Goal: Task Accomplishment & Management: Manage account settings

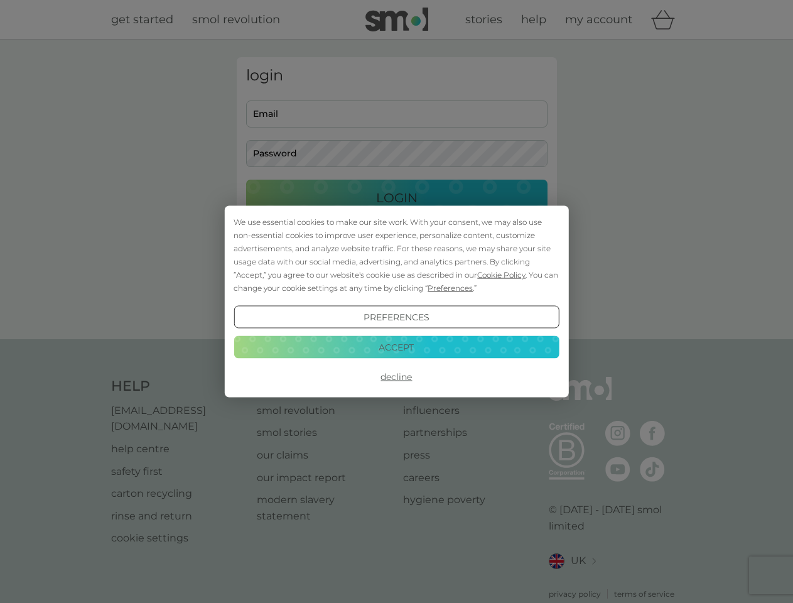
click at [502, 274] on span "Cookie Policy" at bounding box center [501, 274] width 48 height 9
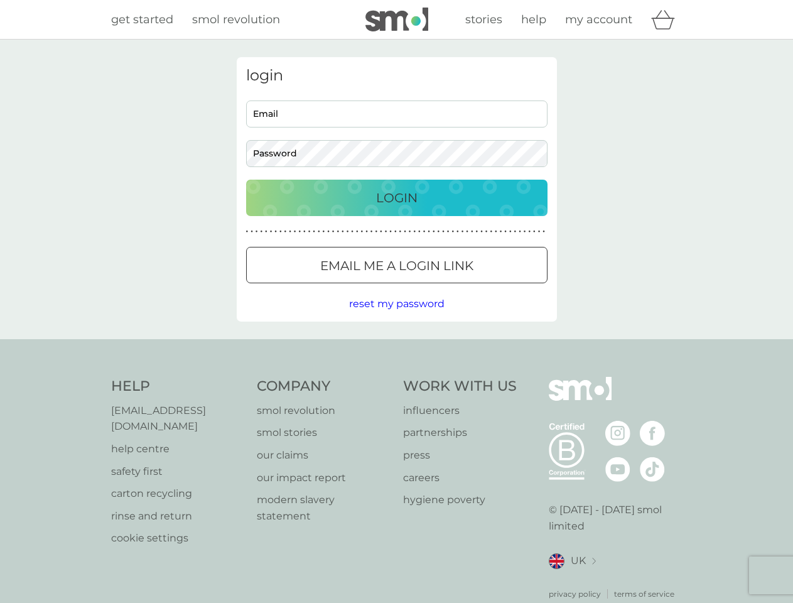
click at [449, 288] on div "login Email Password Login ● ● ● ● ● ● ● ● ● ● ● ● ● ● ● ● ● ● ● ● ● ● ● ● ● ● …" at bounding box center [397, 189] width 320 height 264
click at [396, 317] on div "login Email Password Login ● ● ● ● ● ● ● ● ● ● ● ● ● ● ● ● ● ● ● ● ● ● ● ● ● ● …" at bounding box center [397, 189] width 320 height 264
click at [396, 377] on div "Help [EMAIL_ADDRESS][DOMAIN_NAME] help centre safety first carton recycling rin…" at bounding box center [396, 488] width 571 height 223
click at [396, 347] on div "Help [EMAIL_ADDRESS][DOMAIN_NAME] help centre safety first carton recycling rin…" at bounding box center [396, 488] width 793 height 298
